Goal: Check status: Check status

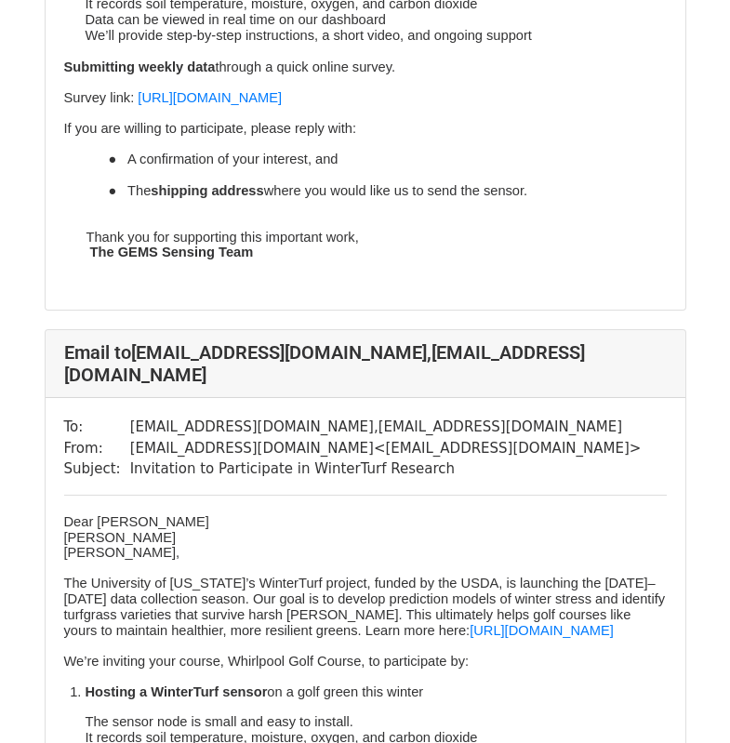
scroll to position [3997, 0]
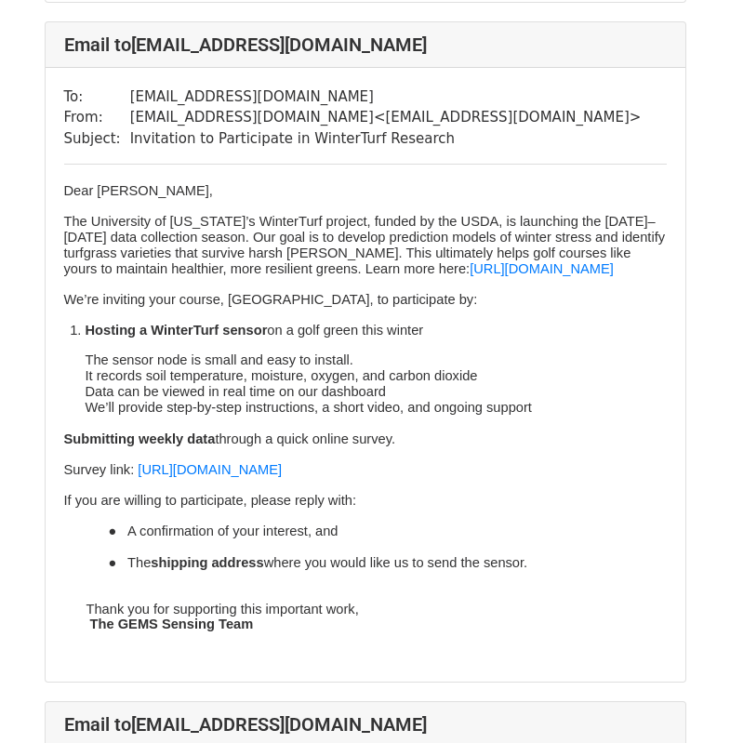
scroll to position [3997, 0]
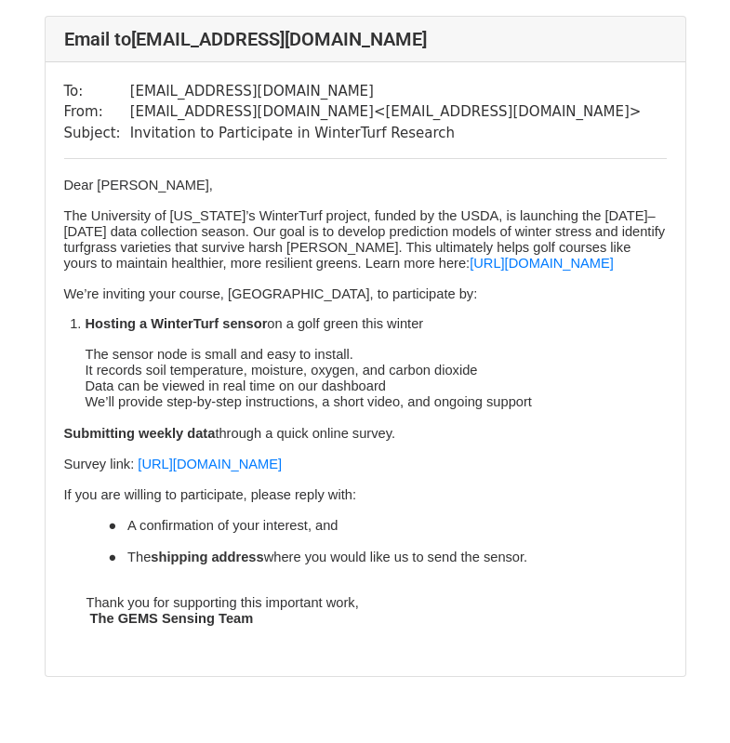
scroll to position [5656, 0]
